Goal: Task Accomplishment & Management: Use online tool/utility

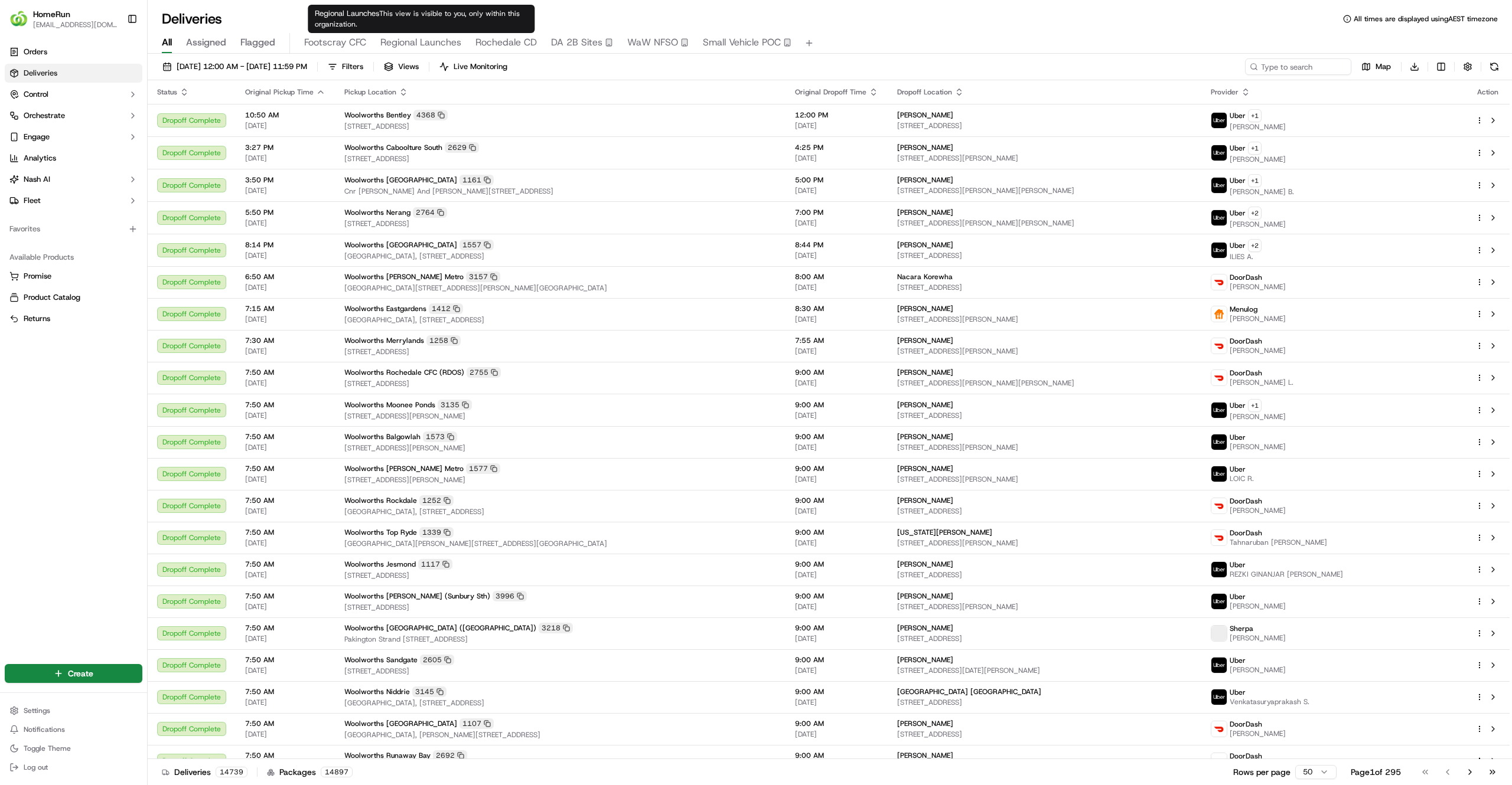
click at [342, 35] on body "HomeRun [EMAIL_ADDRESS][DOMAIN_NAME] Toggle Sidebar Orders Deliveries Control O…" at bounding box center [756, 392] width 1512 height 785
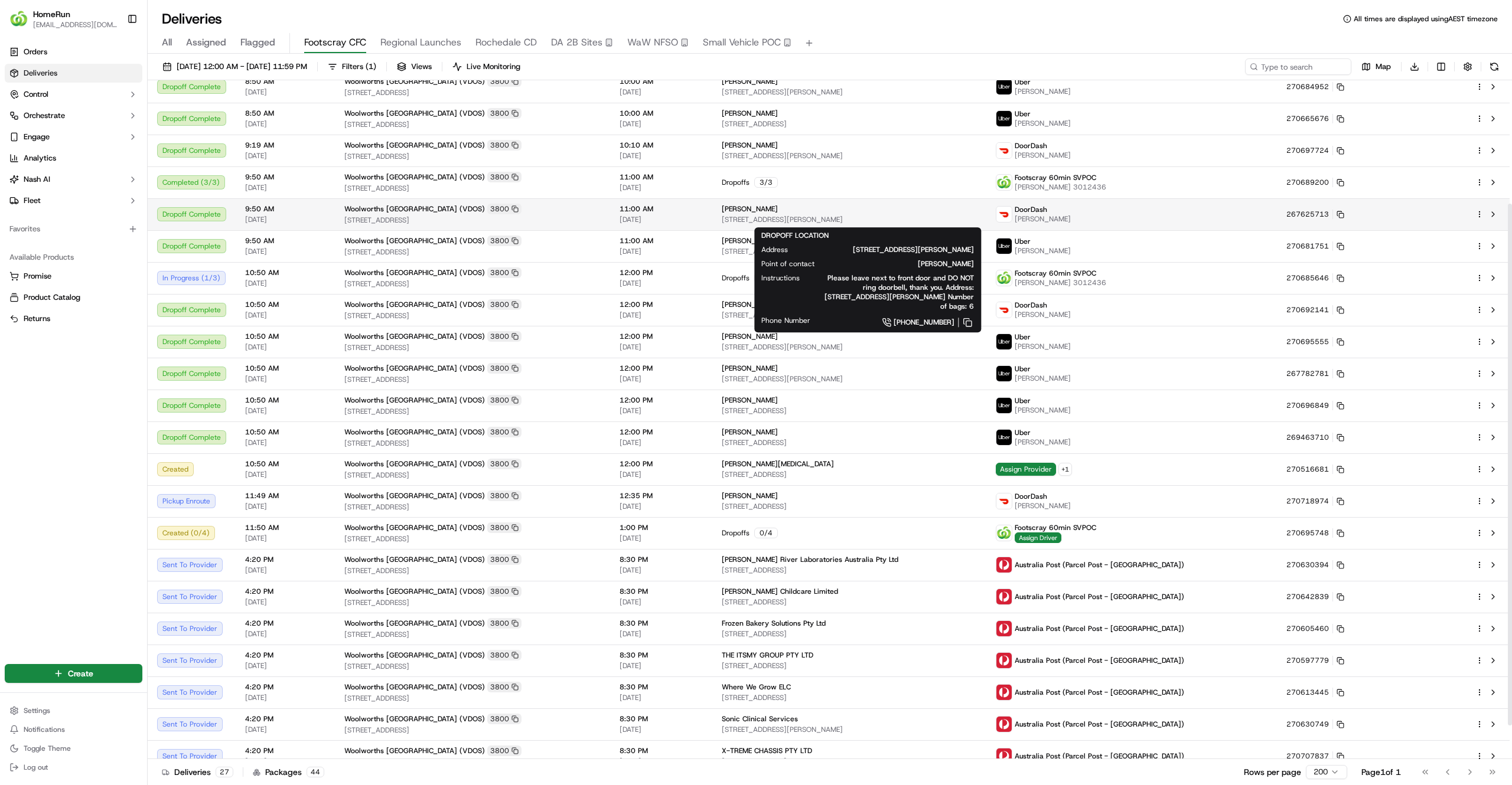
scroll to position [160, 0]
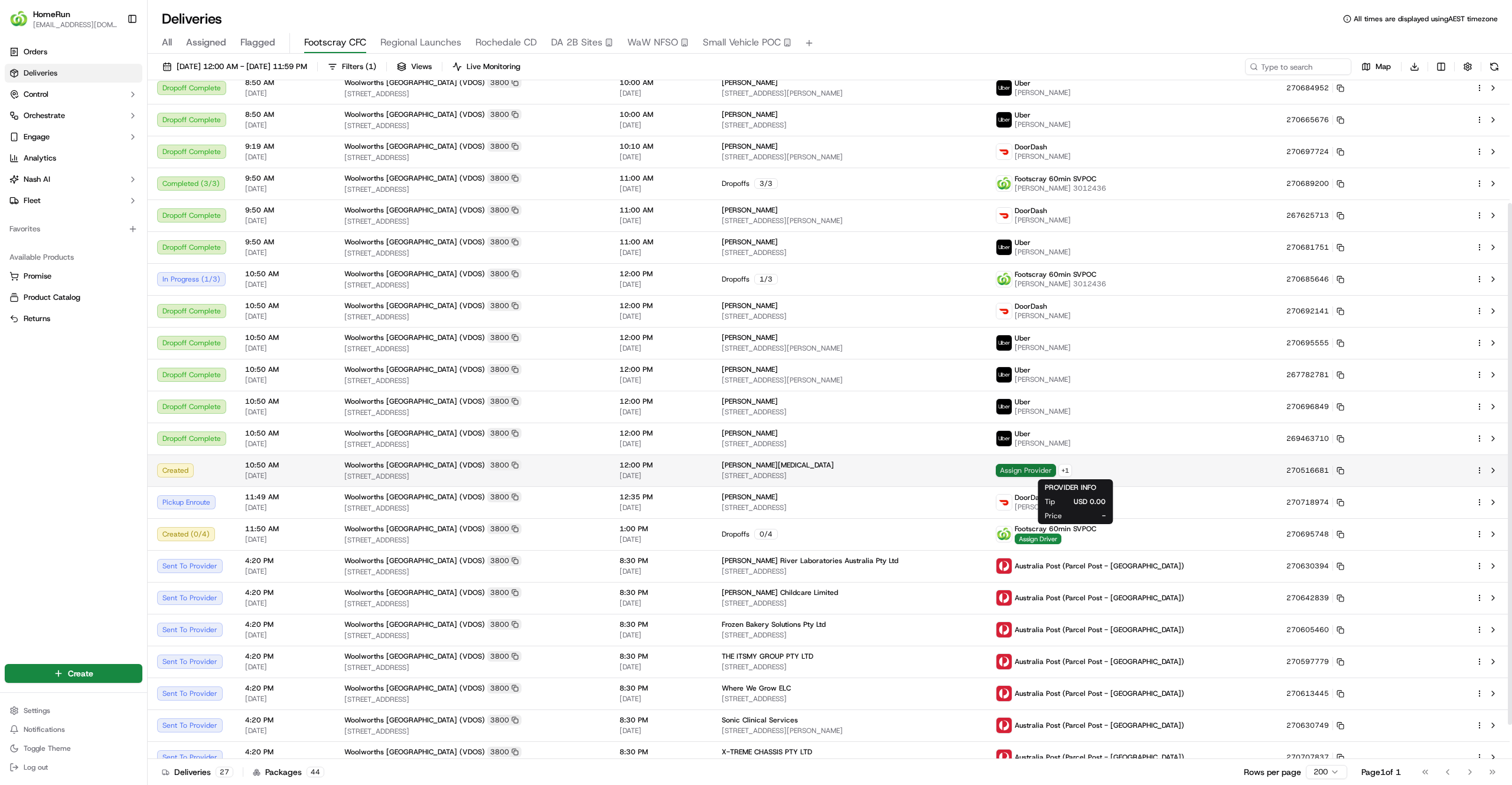
click at [1056, 464] on span "Assign Provider" at bounding box center [1026, 470] width 60 height 13
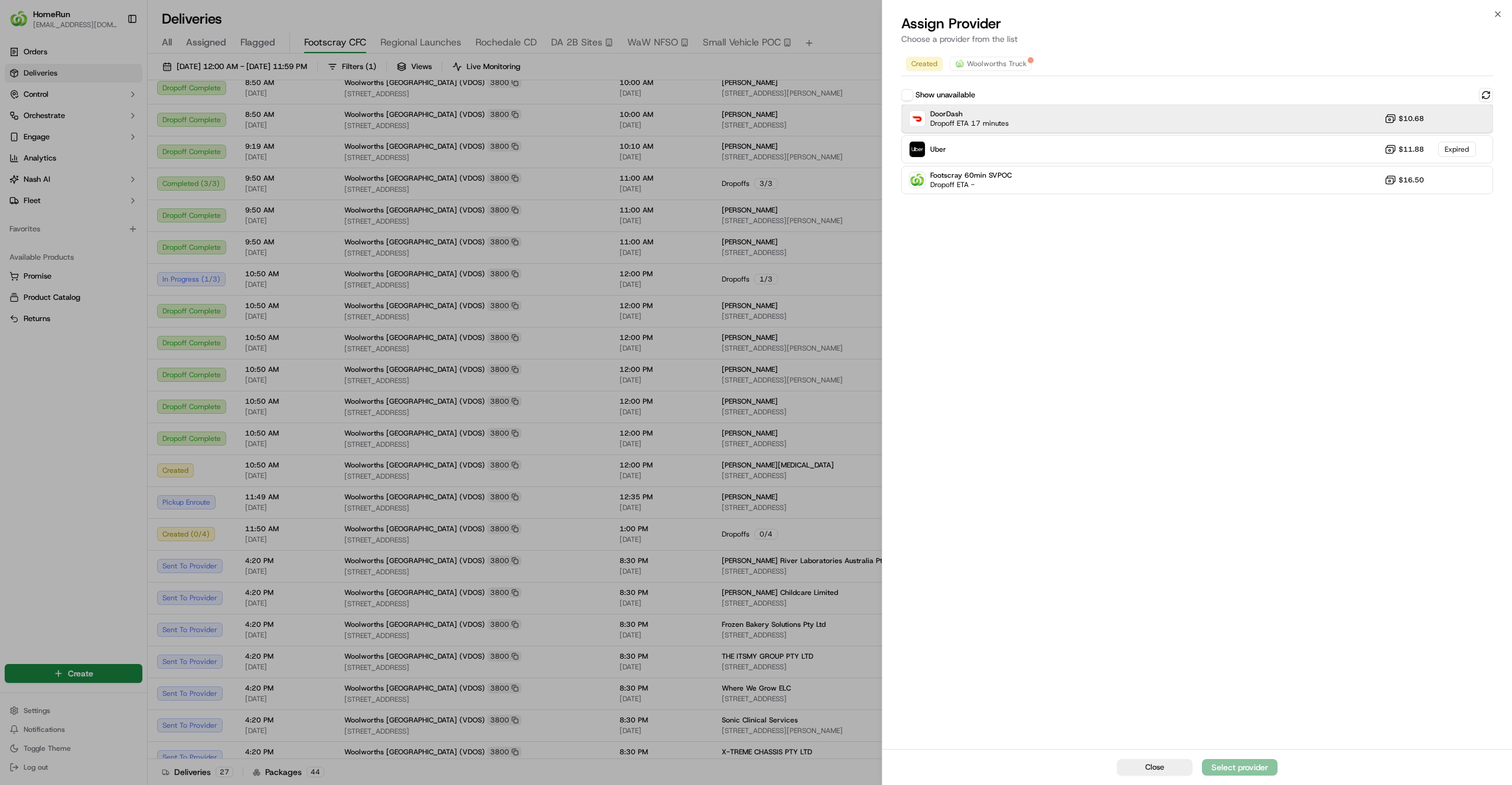
click at [1043, 118] on div "DoorDash Dropoff ETA 17 minutes $10.68" at bounding box center [1197, 118] width 592 height 28
click at [1490, 97] on button at bounding box center [1486, 95] width 14 height 14
click at [1305, 150] on div "Uber Dropoff ETA 36 minutes $11.88" at bounding box center [1197, 149] width 592 height 28
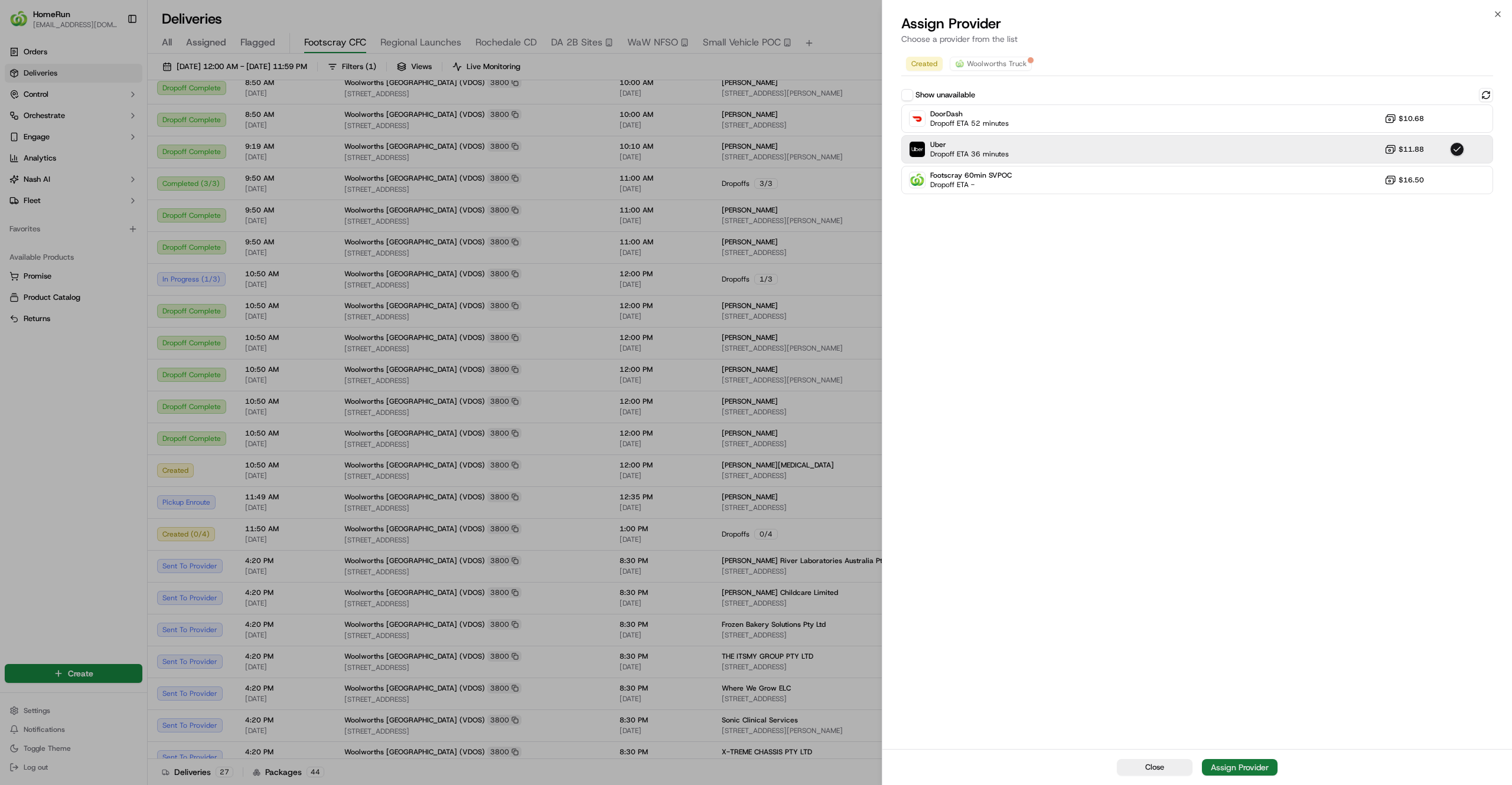
click at [1226, 774] on button "Assign Provider" at bounding box center [1239, 767] width 76 height 17
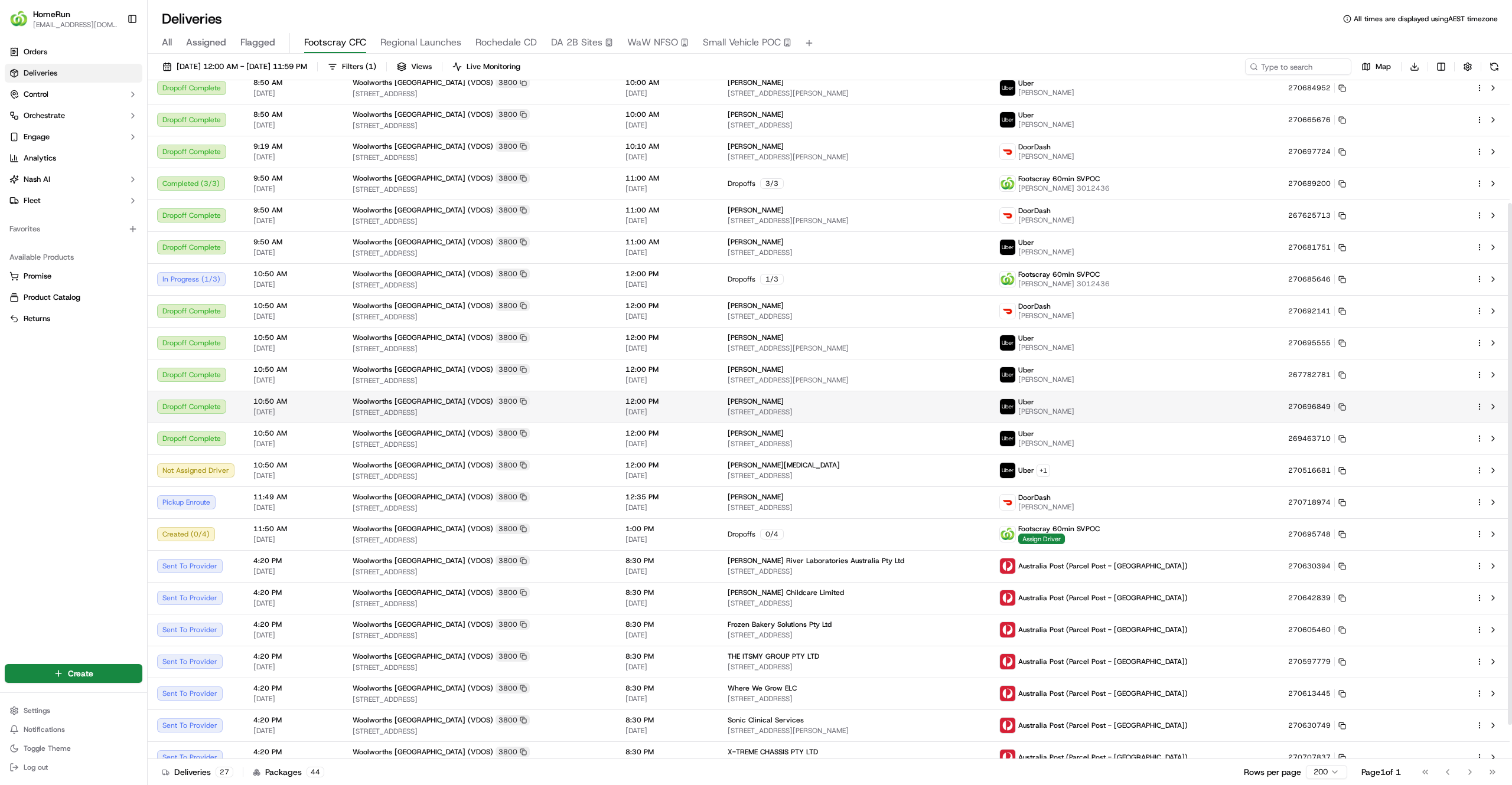
scroll to position [0, 0]
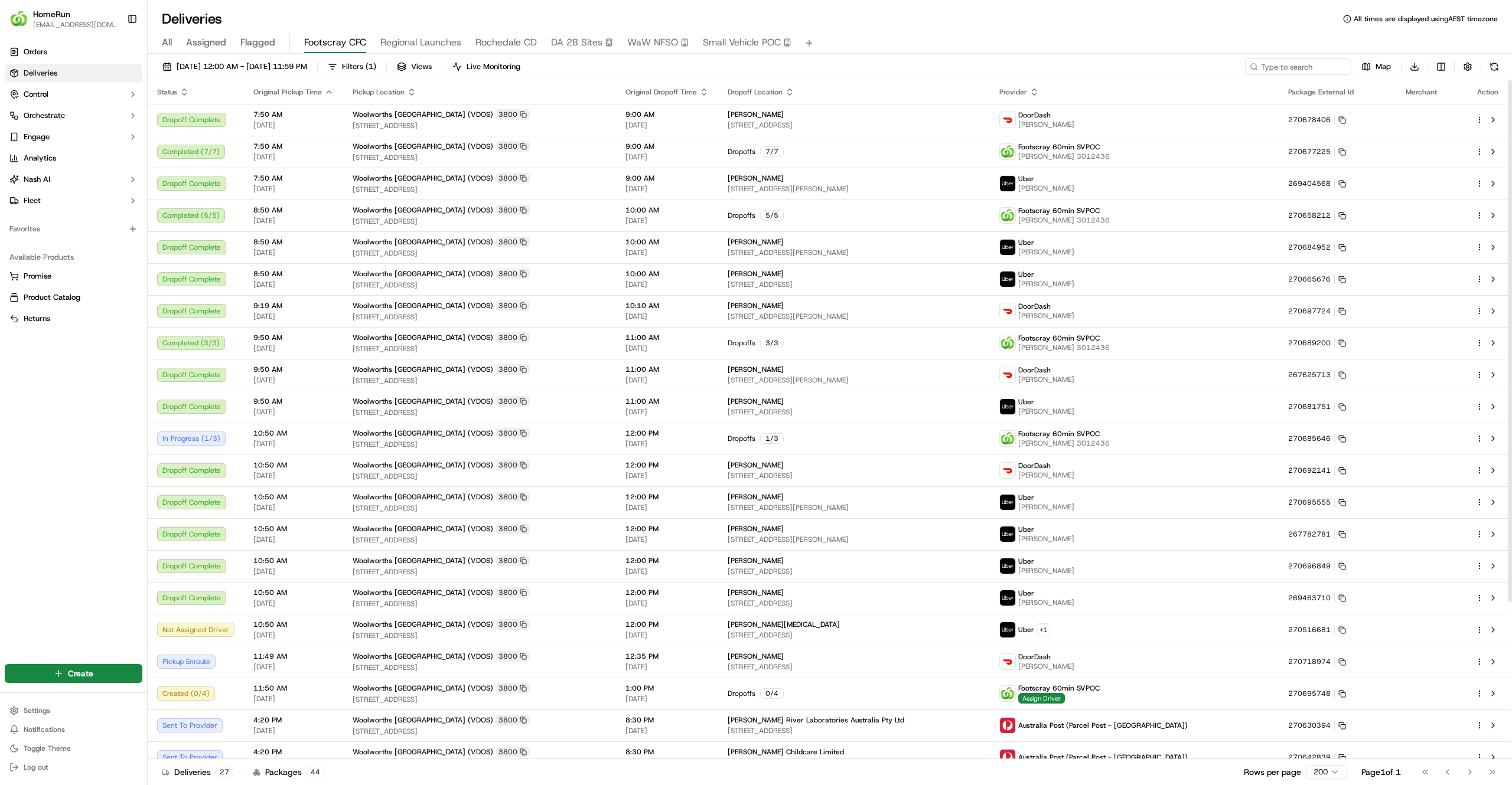
click at [168, 45] on span "All" at bounding box center [167, 42] width 10 height 14
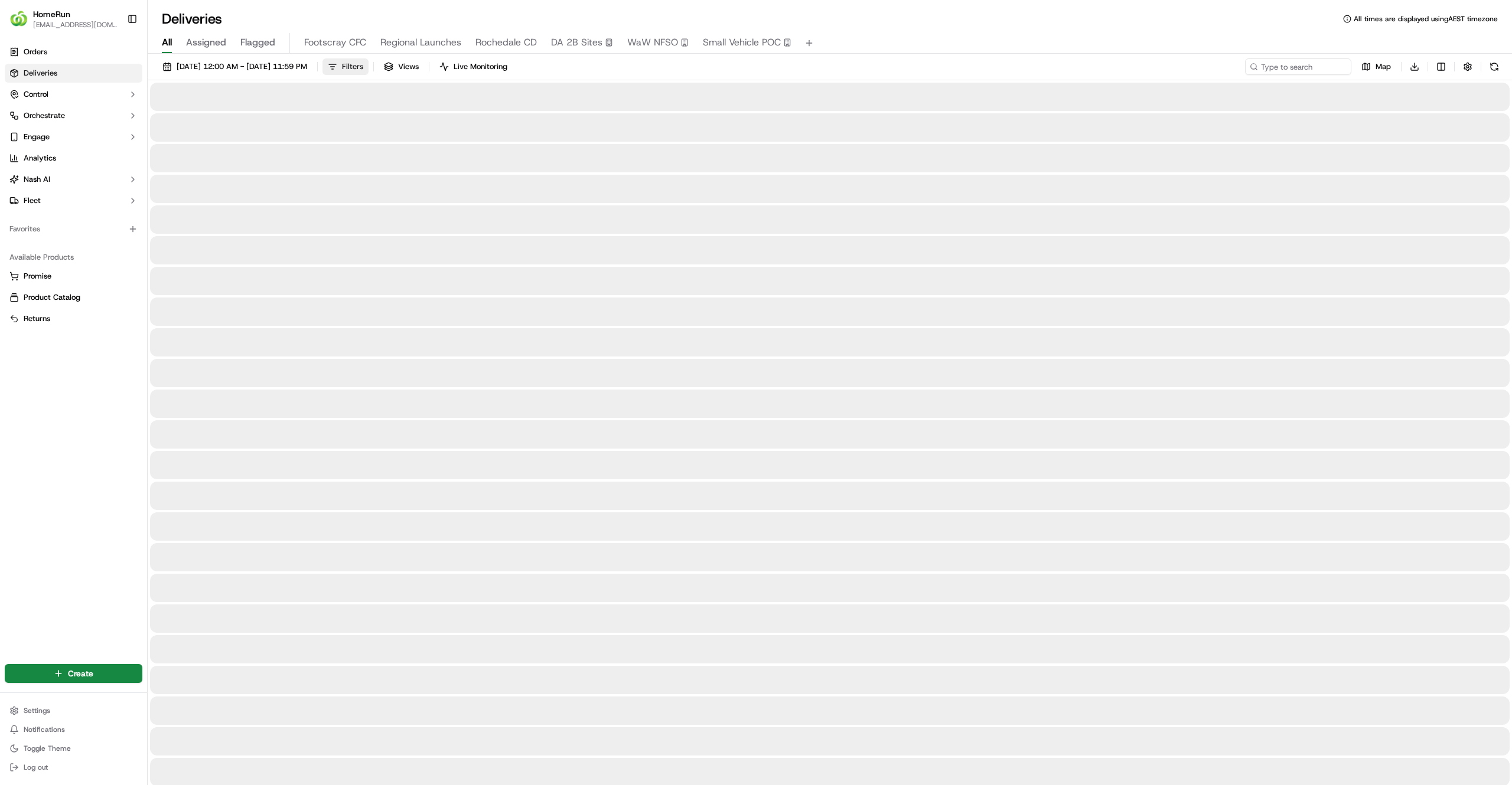
click at [368, 58] on button "Filters" at bounding box center [345, 66] width 46 height 17
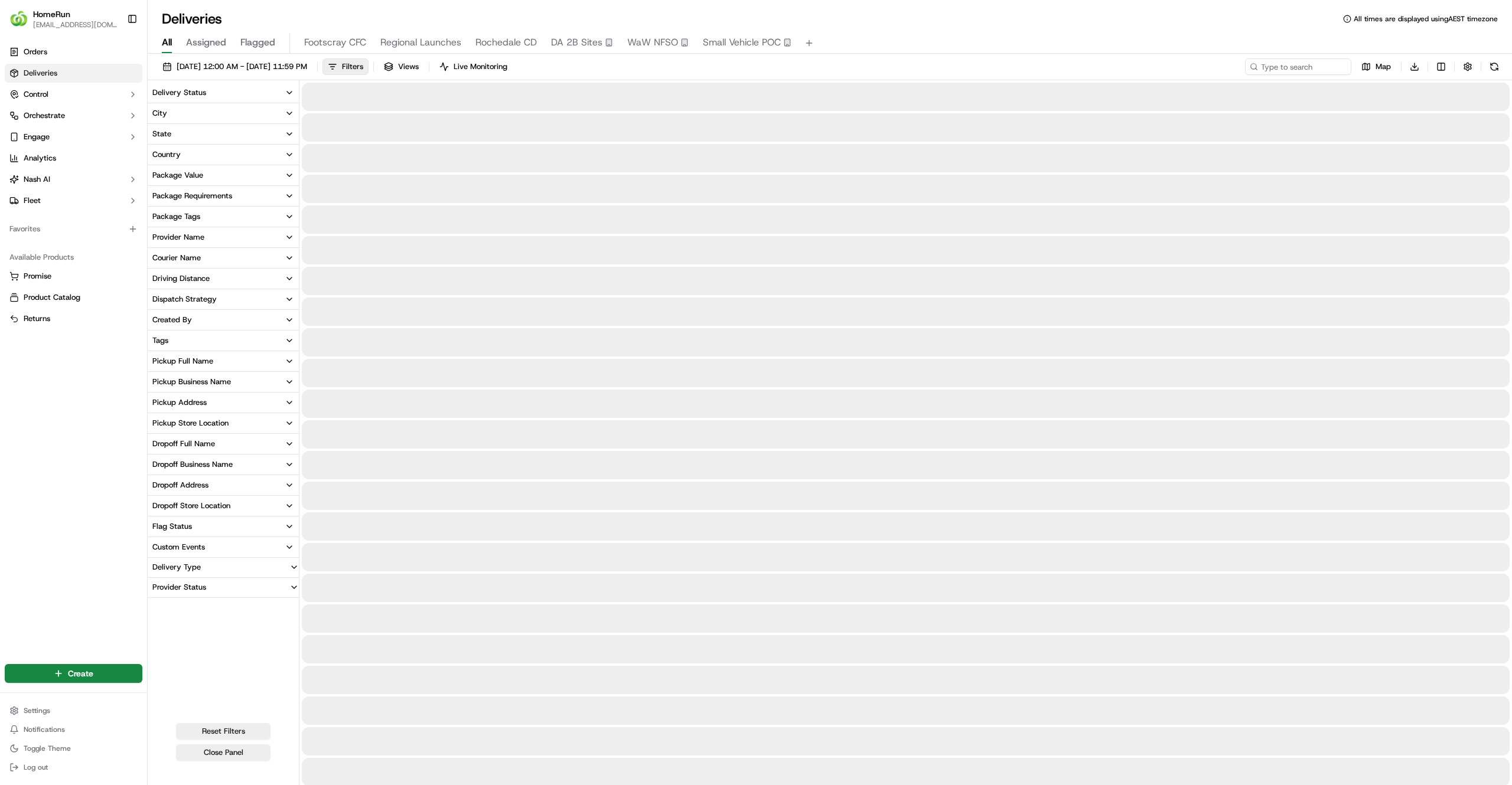
click at [195, 97] on div "Delivery Status" at bounding box center [179, 93] width 54 height 11
click at [214, 91] on button "Delivery Status" at bounding box center [223, 93] width 151 height 20
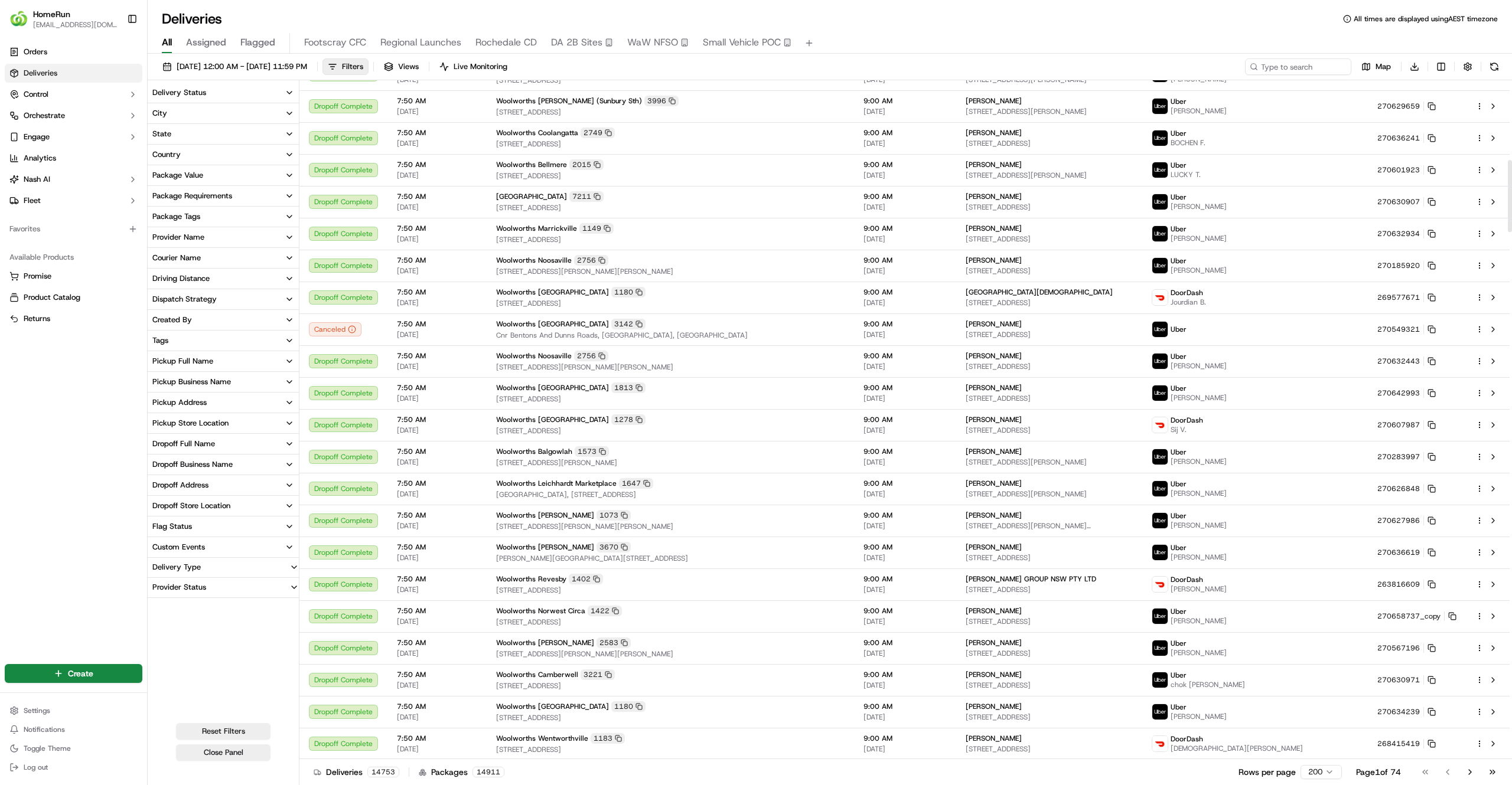
scroll to position [754, 0]
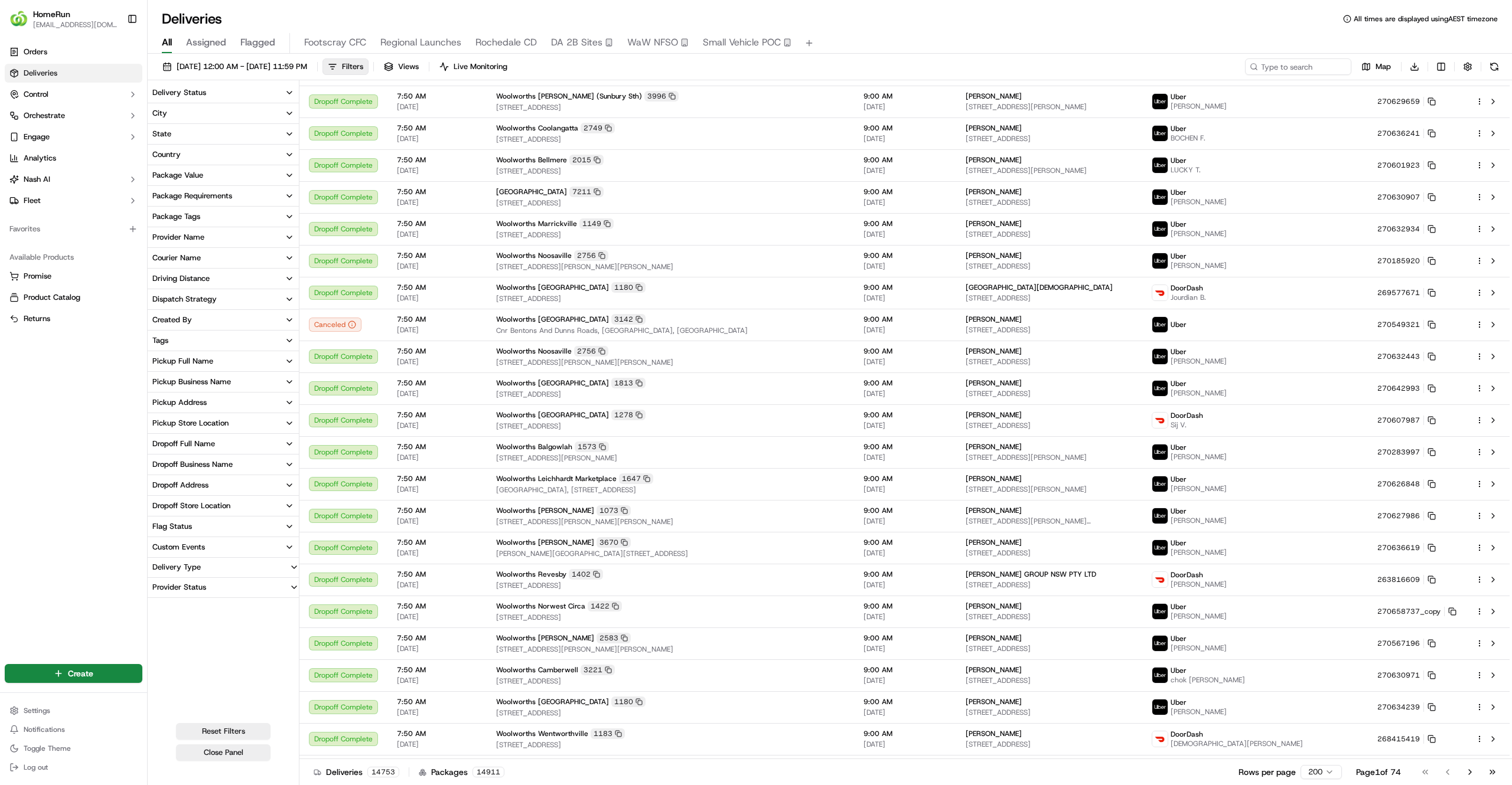
click at [228, 93] on button "Delivery Status" at bounding box center [223, 93] width 151 height 20
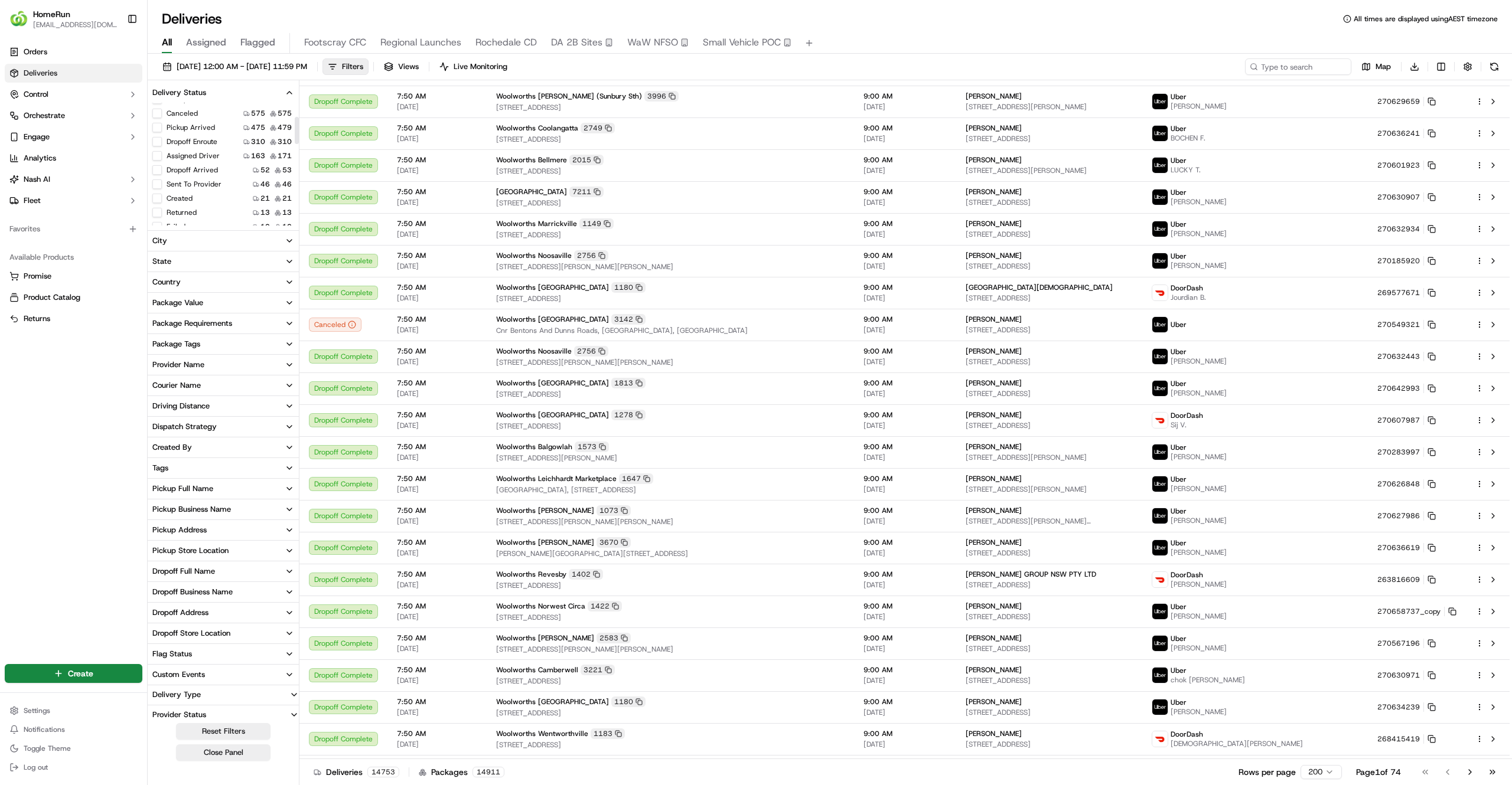
scroll to position [68, 0]
click at [155, 191] on button "Created" at bounding box center [157, 194] width 9 height 9
